Goal: Find specific page/section

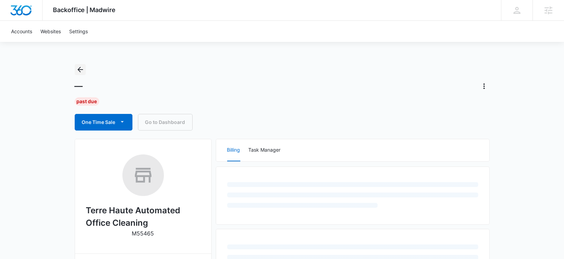
click at [75, 71] on button "Back" at bounding box center [80, 69] width 11 height 11
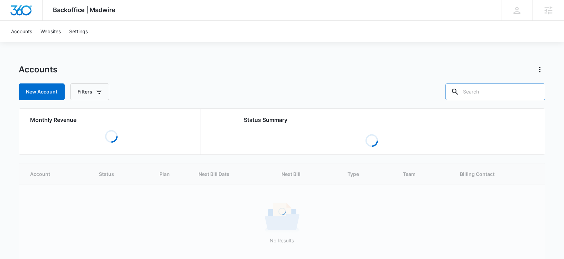
click at [488, 89] on input "text" at bounding box center [495, 91] width 100 height 17
paste input "M38945"
type input "M38945"
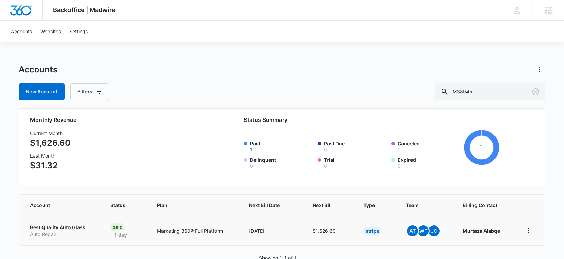
click at [54, 224] on p "Best Quality Auto Glass" at bounding box center [62, 227] width 64 height 7
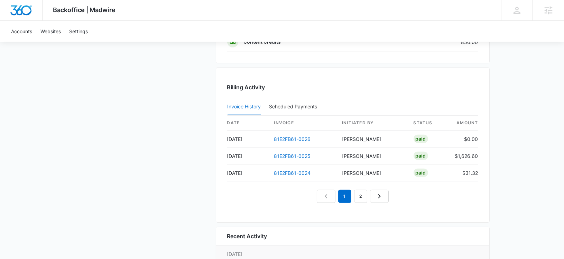
scroll to position [643, 0]
